Goal: Information Seeking & Learning: Learn about a topic

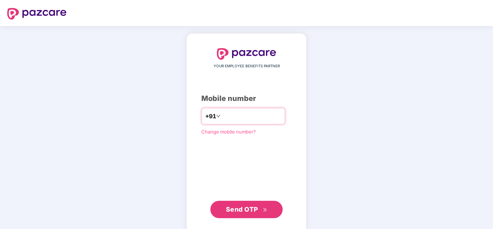
drag, startPoint x: 0, startPoint y: 0, endPoint x: 239, endPoint y: 114, distance: 264.9
click at [239, 114] on input "number" at bounding box center [251, 116] width 59 height 12
type input "**********"
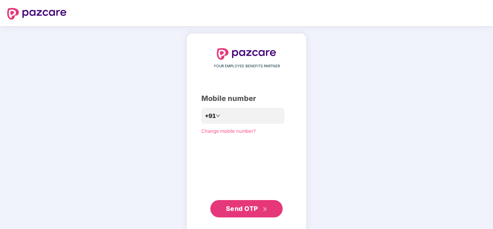
click at [225, 207] on button "Send OTP" at bounding box center [246, 208] width 72 height 17
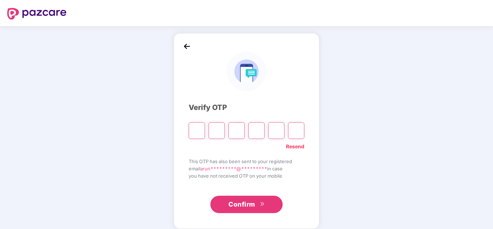
type input "*"
click at [236, 131] on input "*" at bounding box center [236, 130] width 16 height 17
type input "*"
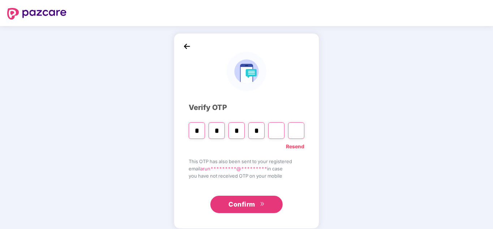
type input "*"
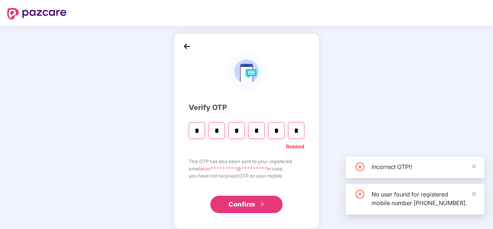
type input "*"
click at [238, 202] on span "Confirm" at bounding box center [241, 204] width 27 height 10
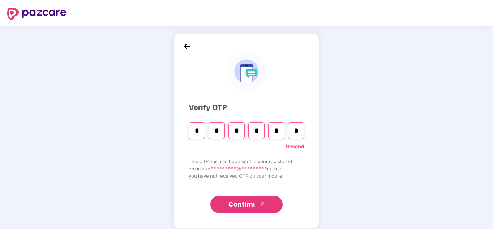
click at [246, 201] on span "Confirm" at bounding box center [241, 204] width 27 height 10
click at [294, 147] on link "Resend" at bounding box center [295, 146] width 18 height 8
click at [200, 132] on input "Please enter verification code. Digit 1" at bounding box center [197, 130] width 16 height 17
type input "*"
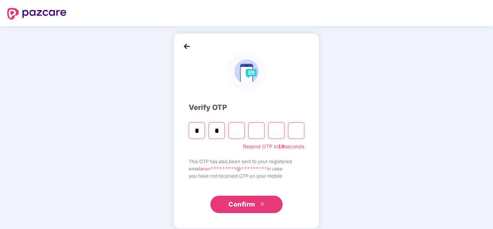
type input "*"
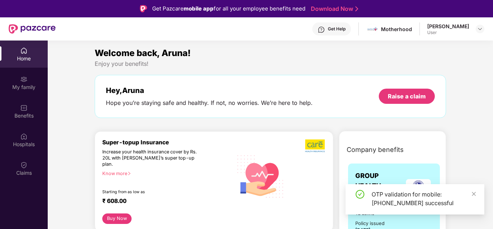
click at [26, 56] on div "Home" at bounding box center [24, 58] width 48 height 7
click at [26, 80] on img at bounding box center [23, 78] width 7 height 7
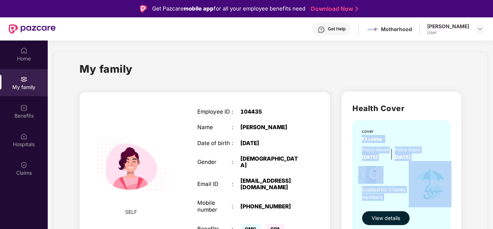
drag, startPoint x: 489, startPoint y: 128, endPoint x: 493, endPoint y: 168, distance: 40.3
click at [492, 168] on html "Get Pazcare mobile app for all your employee benefits need Download Now Get Hel…" at bounding box center [246, 114] width 493 height 229
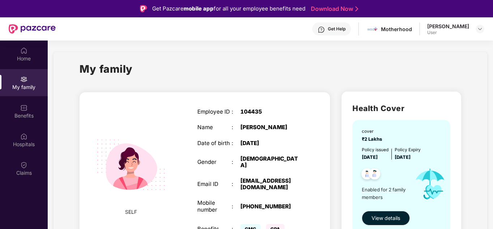
click at [415, 73] on div "My family" at bounding box center [269, 73] width 381 height 25
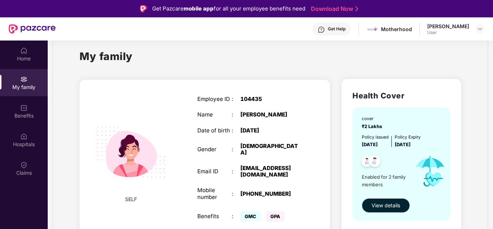
scroll to position [13, 0]
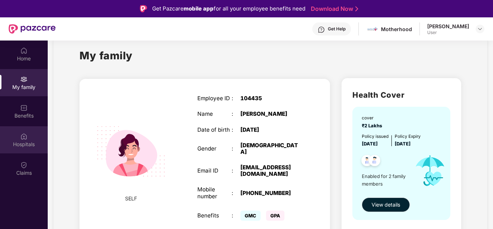
click at [29, 142] on div "Hospitals" at bounding box center [24, 143] width 48 height 7
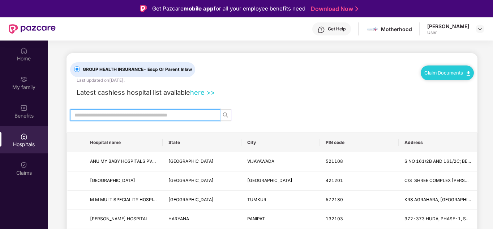
click at [175, 117] on input "text" at bounding box center [141, 115] width 135 height 8
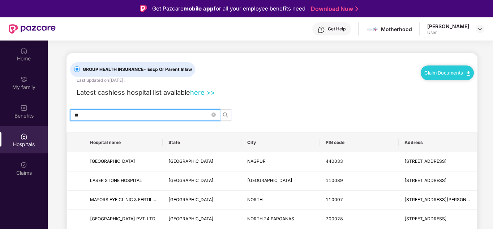
type input "*"
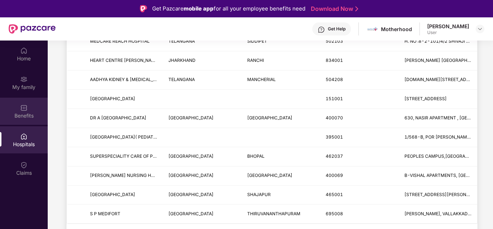
click at [27, 110] on img at bounding box center [23, 107] width 7 height 7
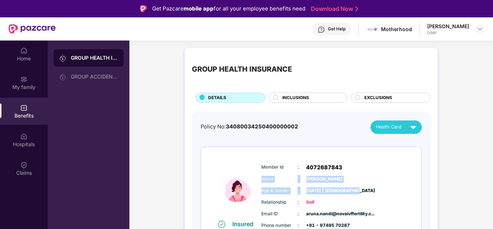
drag, startPoint x: 491, startPoint y: 163, endPoint x: 493, endPoint y: 184, distance: 21.4
click at [492, 184] on html "Get Pazcare mobile app for all your employee benefits need Download Now Get Hel…" at bounding box center [246, 114] width 493 height 229
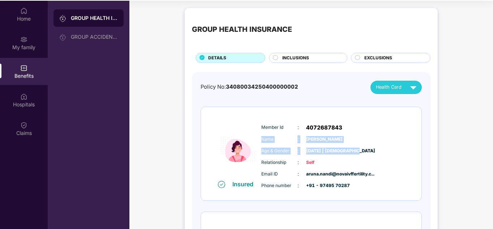
scroll to position [40, 0]
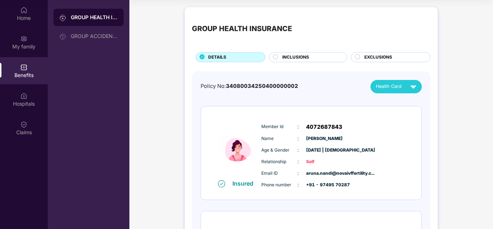
click at [306, 58] on span "INCLUSIONS" at bounding box center [295, 57] width 27 height 7
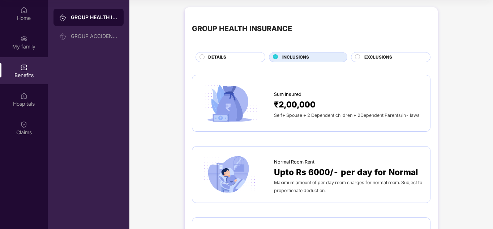
click at [386, 58] on span "EXCLUSIONS" at bounding box center [378, 57] width 28 height 7
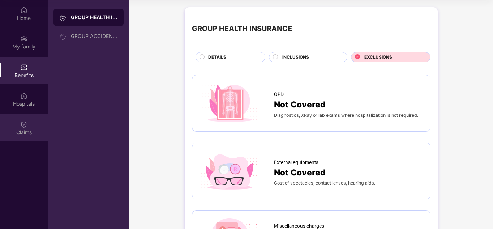
click at [30, 123] on div "Claims" at bounding box center [24, 127] width 48 height 27
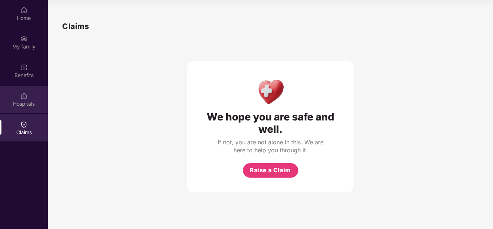
click at [22, 100] on div "Hospitals" at bounding box center [24, 103] width 48 height 7
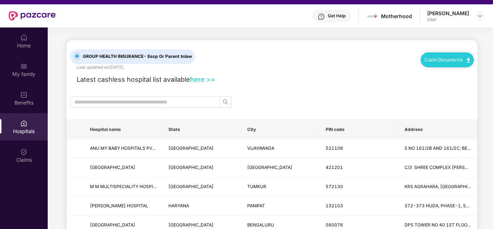
scroll to position [0, 0]
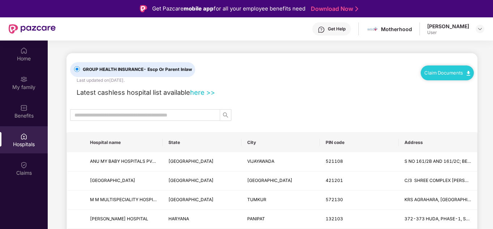
drag, startPoint x: 492, startPoint y: 30, endPoint x: 493, endPoint y: 51, distance: 21.7
click at [492, 51] on html "Get Pazcare mobile app for all your employee benefits need Download Now Get Hel…" at bounding box center [246, 114] width 493 height 229
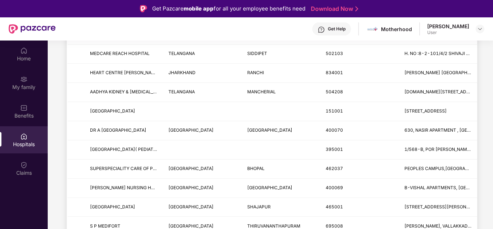
scroll to position [96, 0]
